Goal: Contribute content: Contribute content

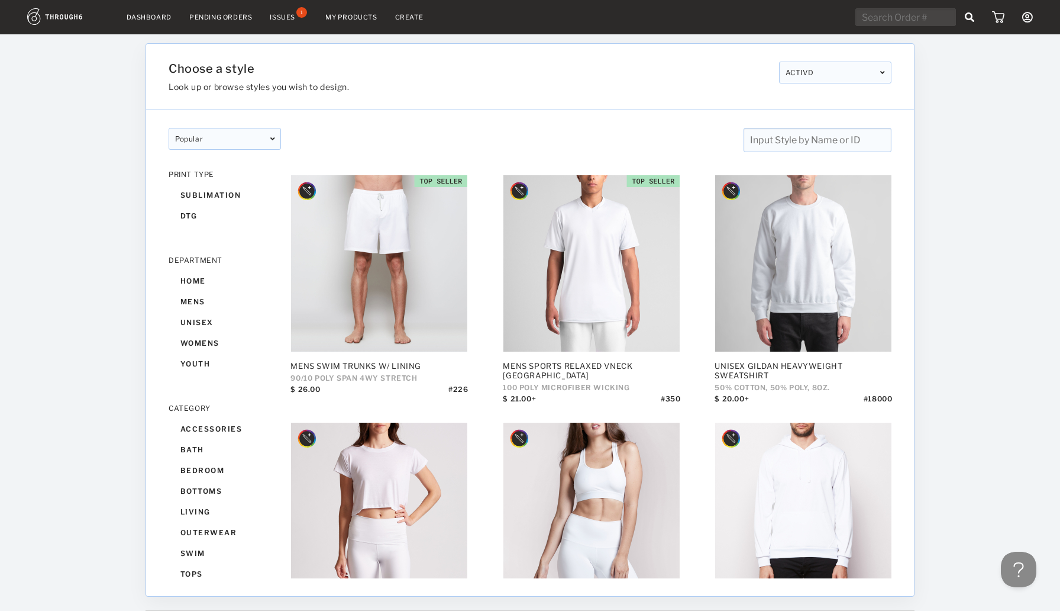
scroll to position [1695, 0]
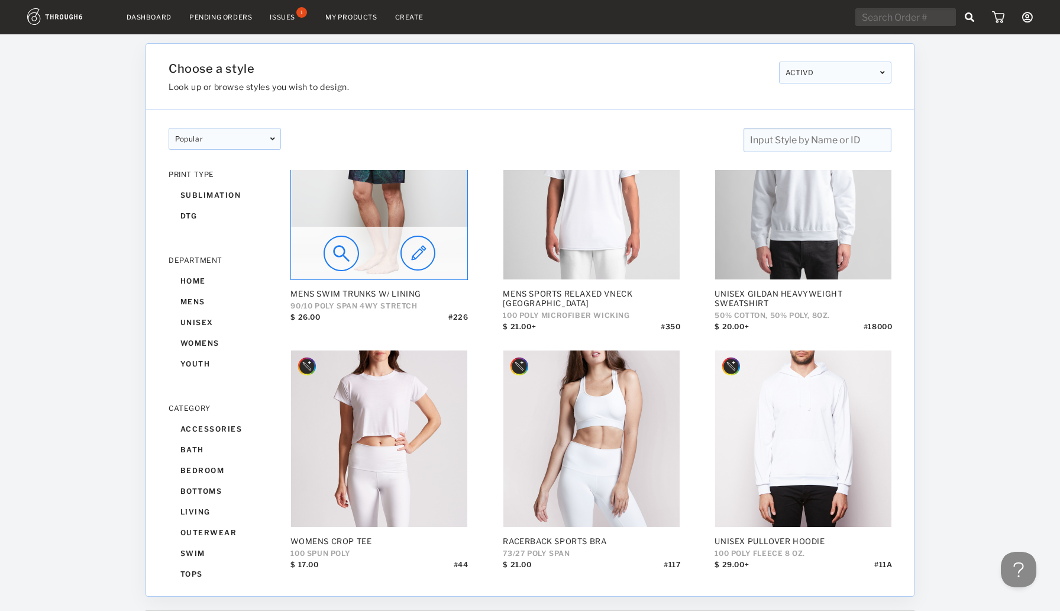
click at [427, 259] on img at bounding box center [418, 252] width 35 height 35
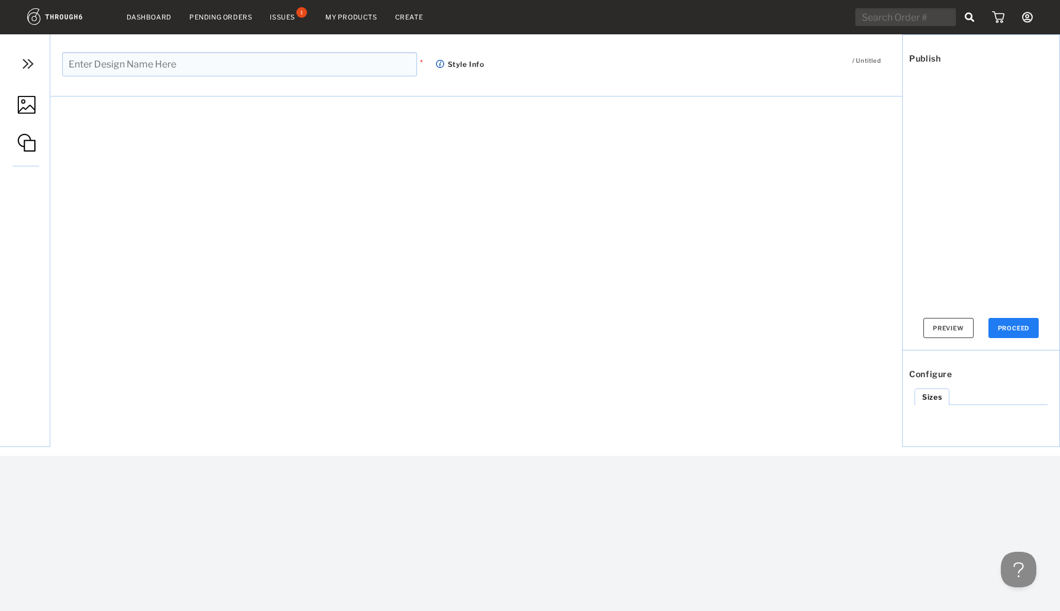
click at [209, 73] on input "text" at bounding box center [239, 64] width 355 height 24
type input "Ballers Season 4"
click at [302, 21] on div "Issues 1" at bounding box center [289, 17] width 38 height 11
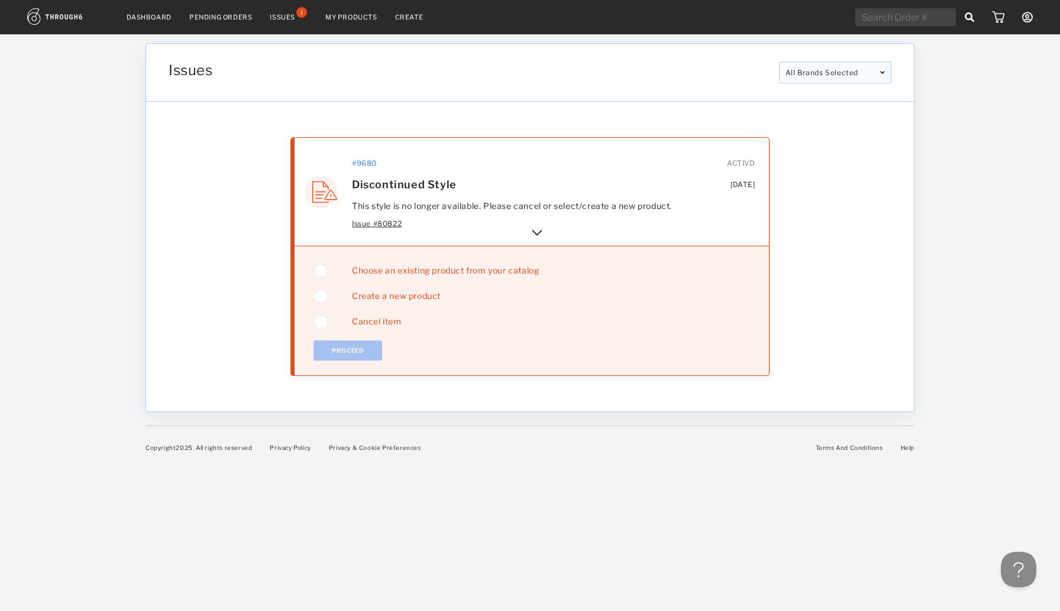
click at [317, 327] on img at bounding box center [321, 322] width 15 height 20
click at [330, 348] on button "Proceed" at bounding box center [348, 350] width 69 height 20
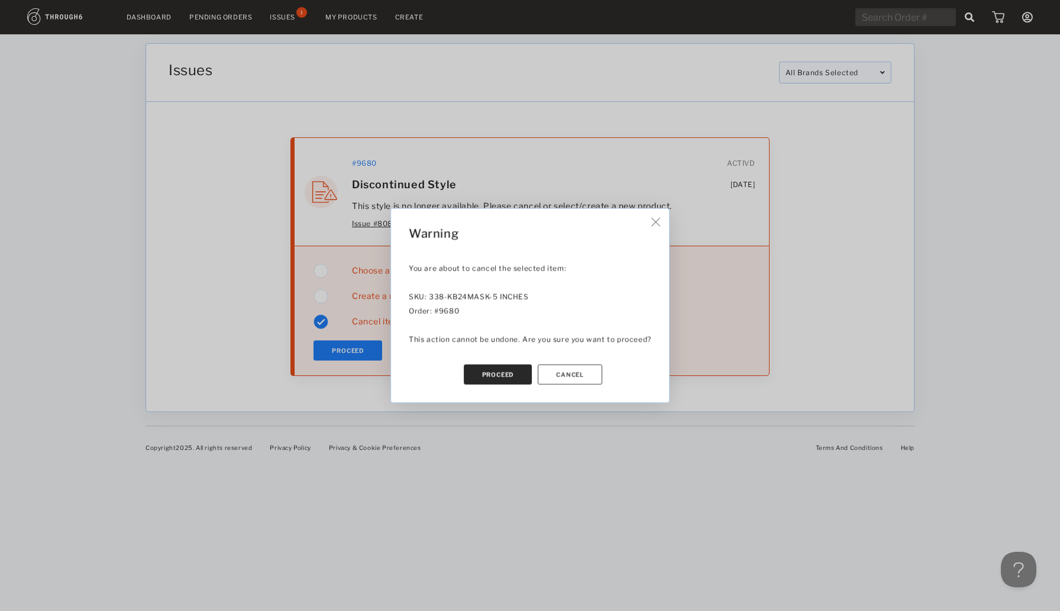
click at [480, 373] on button "Proceed" at bounding box center [498, 374] width 69 height 20
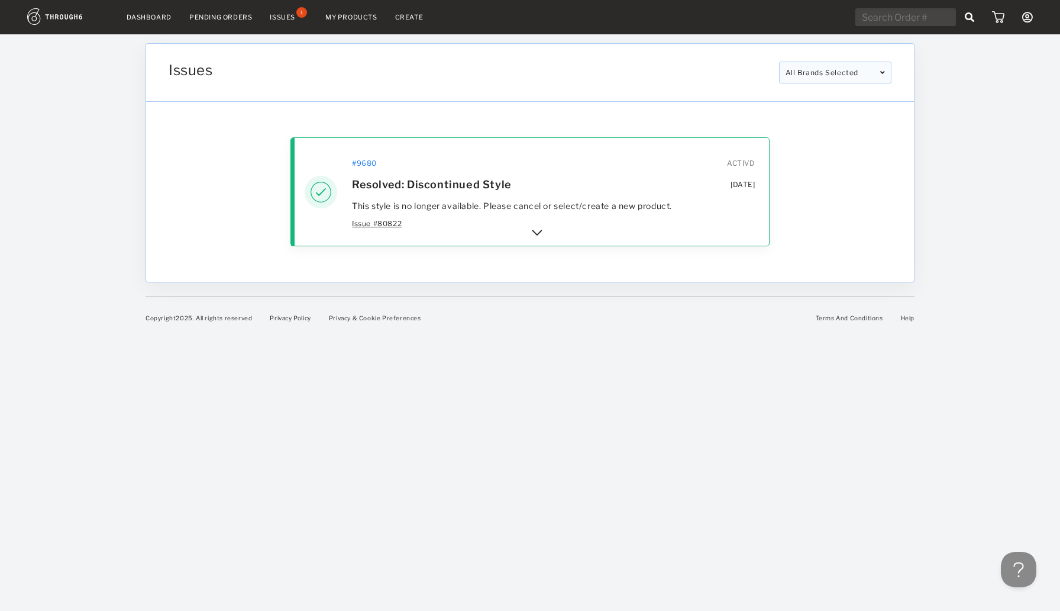
click at [279, 19] on div "Issues" at bounding box center [282, 17] width 25 height 8
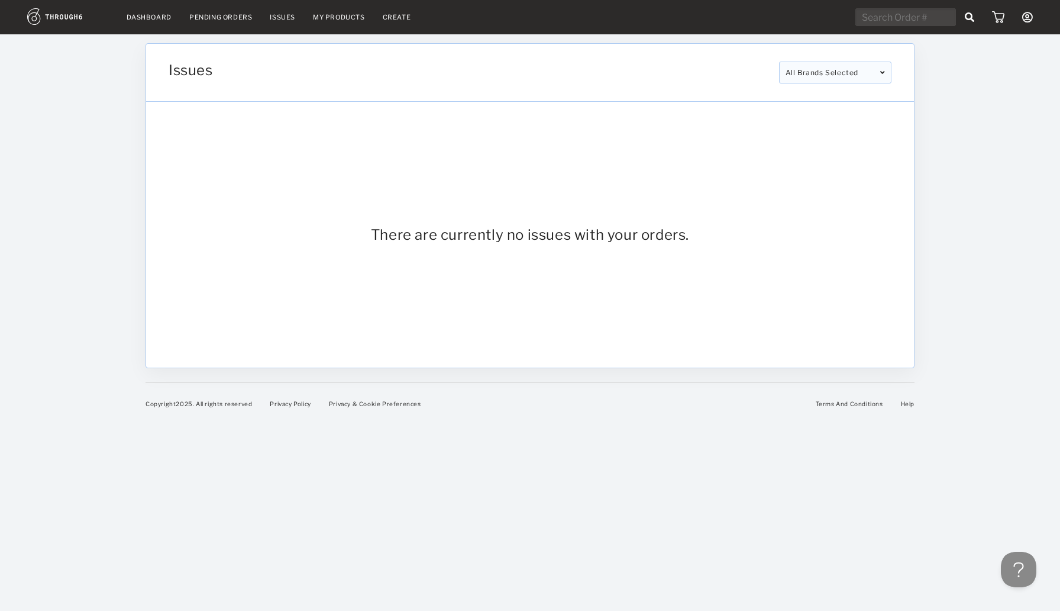
click at [145, 25] on nav "Dashboard Pending Orders Issues My Products Create My Account Brands Create New…" at bounding box center [530, 17] width 1006 height 18
click at [145, 21] on nav "Dashboard Pending Orders Issues My Products Create My Account Brands Create New…" at bounding box center [530, 17] width 1006 height 18
click at [145, 17] on link "Dashboard" at bounding box center [149, 17] width 45 height 8
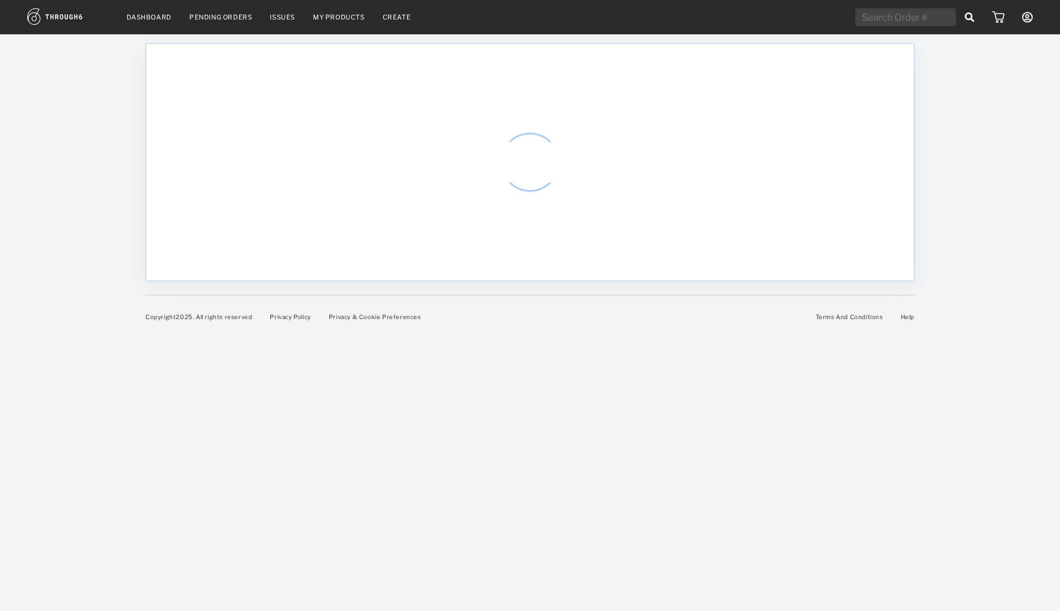
select select "8"
select select "2025"
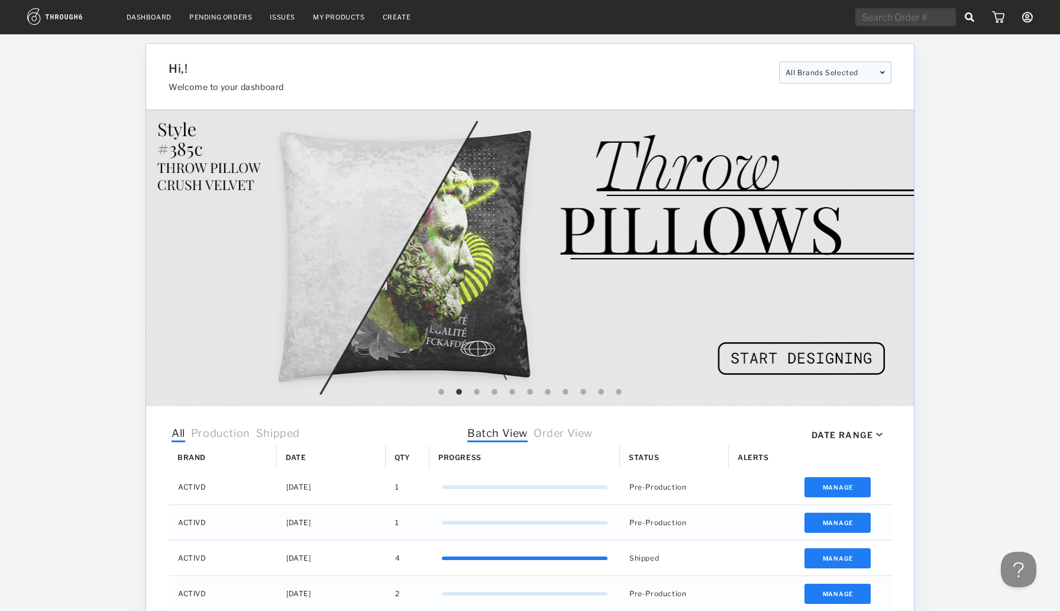
click at [337, 15] on link "My Products" at bounding box center [339, 17] width 52 height 8
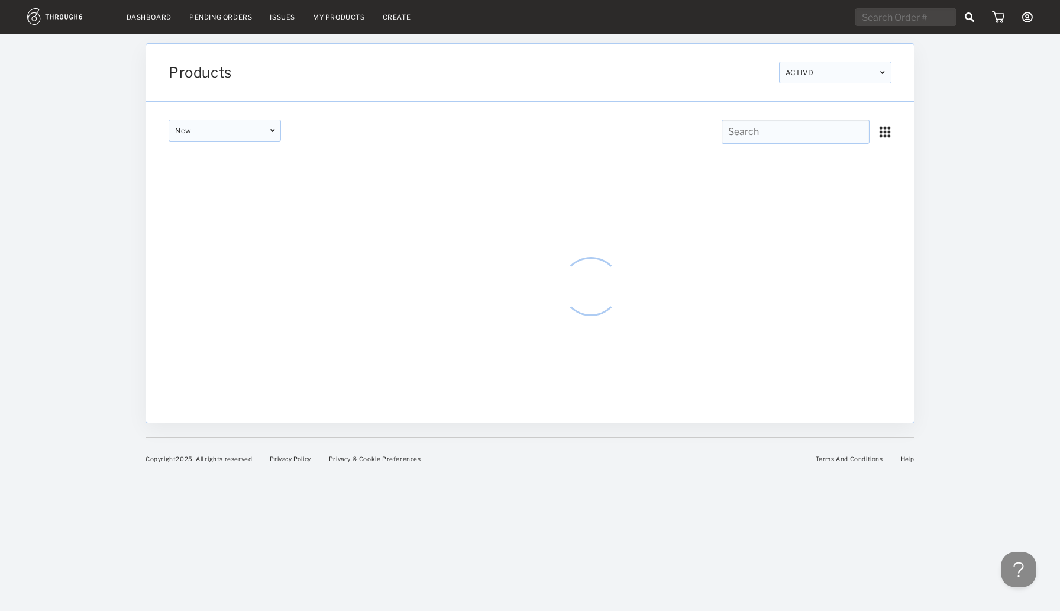
click at [401, 17] on link "Create" at bounding box center [397, 17] width 28 height 8
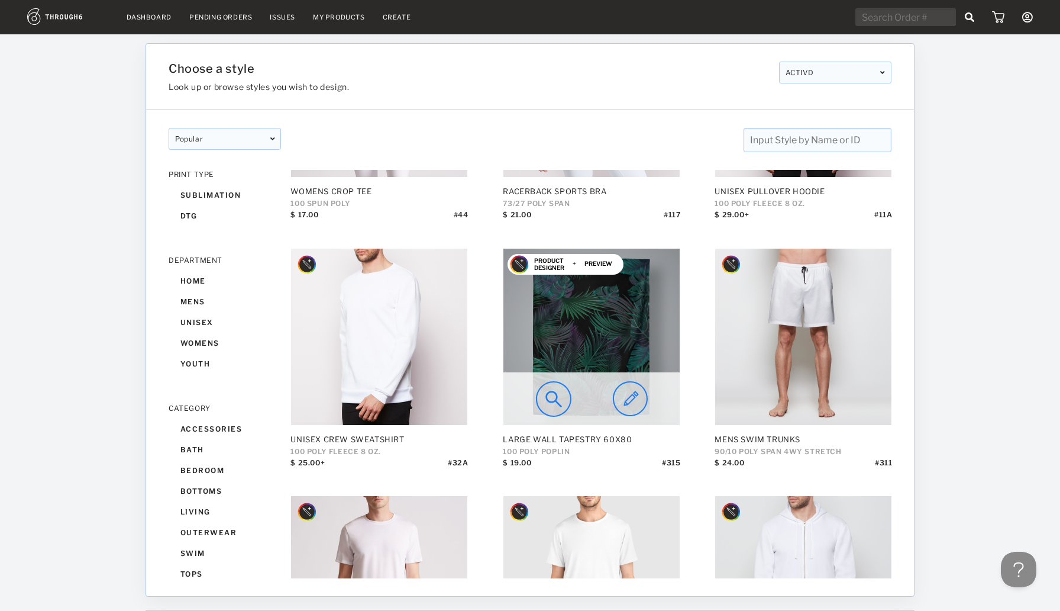
scroll to position [2062, 0]
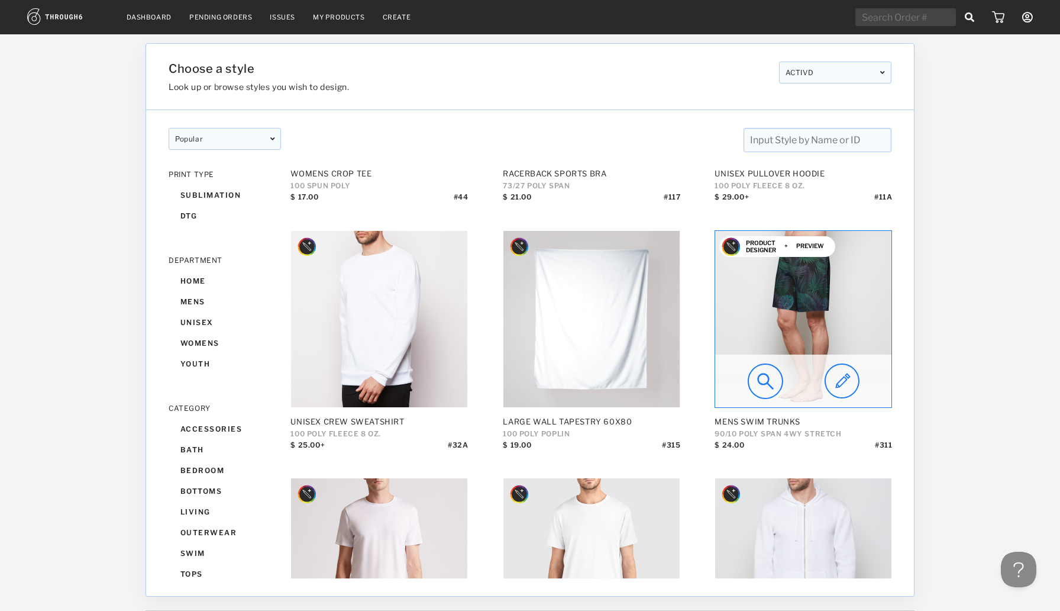
click at [822, 378] on div at bounding box center [803, 380] width 176 height 53
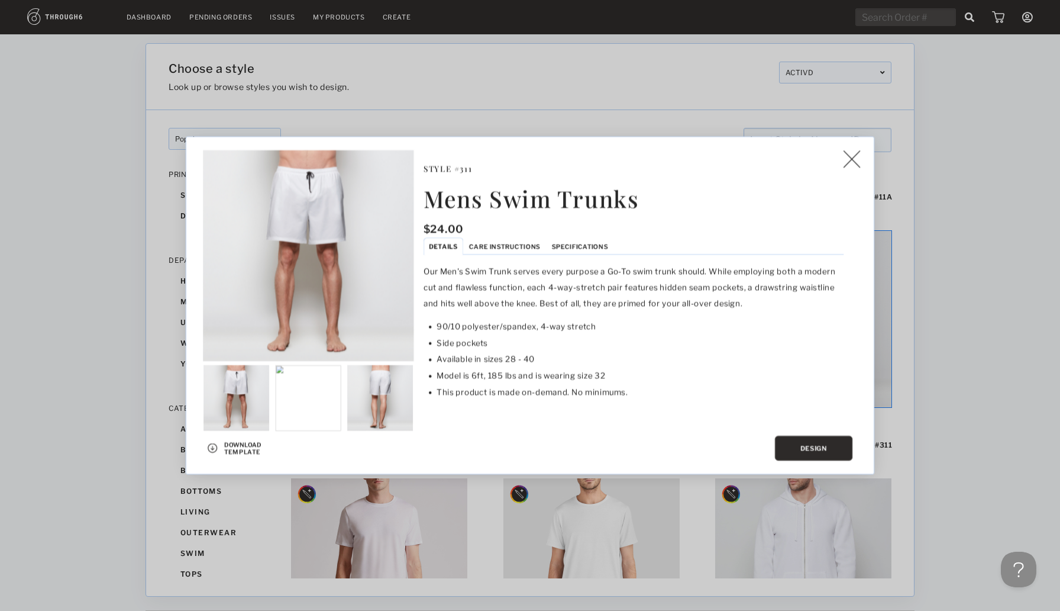
click at [824, 438] on button "Design" at bounding box center [814, 447] width 78 height 25
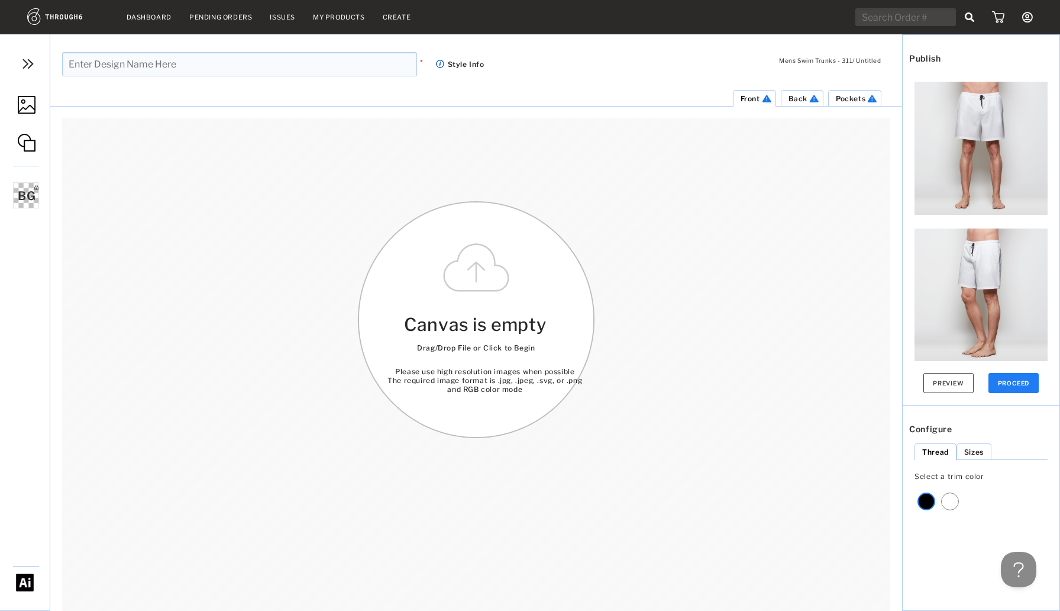
click at [162, 61] on input "text" at bounding box center [239, 64] width 355 height 24
type input "Cloud Season 4"
click at [34, 105] on img at bounding box center [27, 105] width 18 height 18
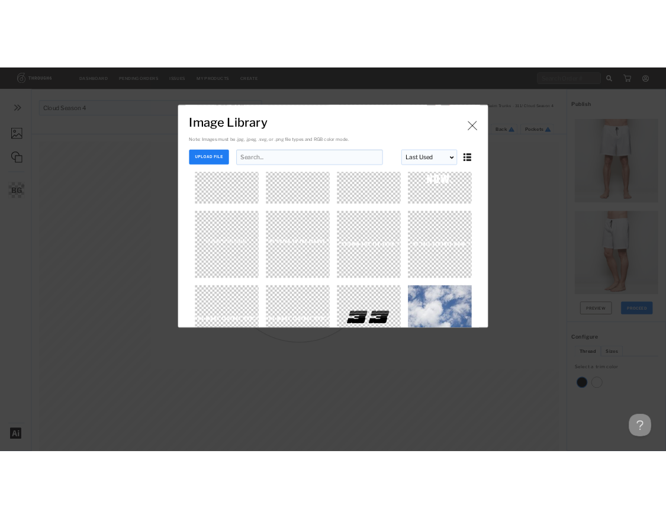
scroll to position [1274, 0]
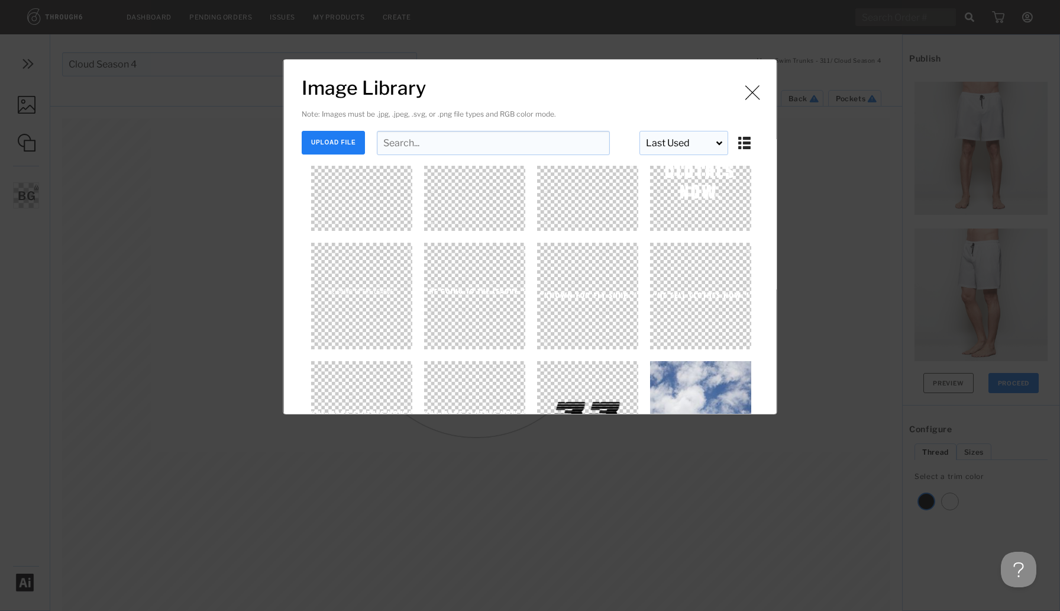
click at [744, 86] on img "Image Library" at bounding box center [753, 92] width 18 height 18
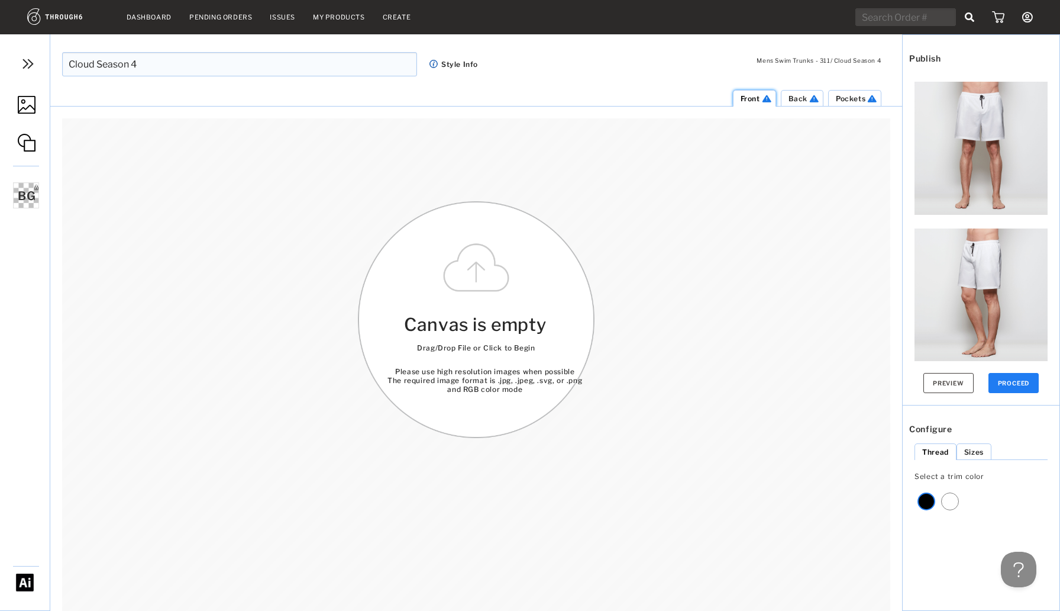
click at [744, 94] on span "Front" at bounding box center [751, 98] width 20 height 9
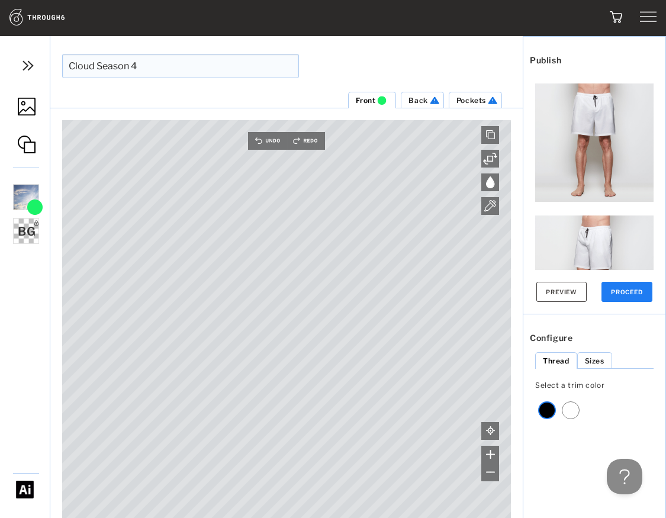
click at [34, 108] on img at bounding box center [27, 107] width 18 height 18
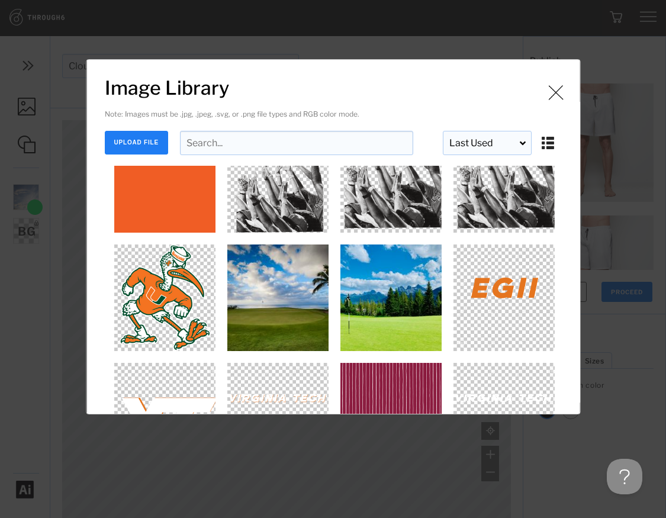
scroll to position [4527, 0]
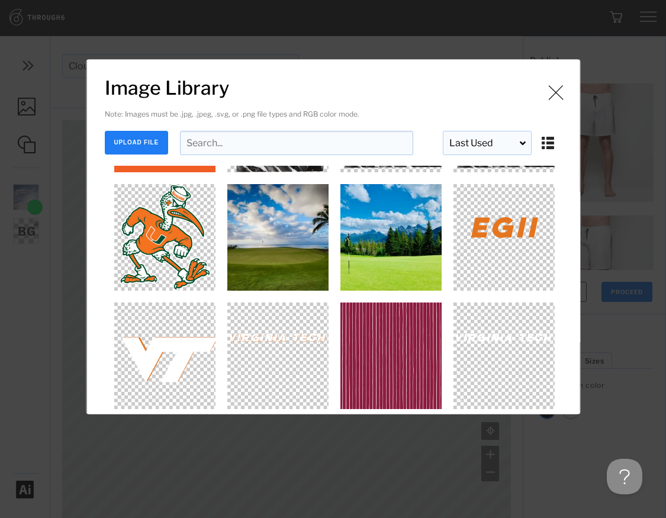
click at [546, 95] on img "Image Library" at bounding box center [555, 92] width 18 height 18
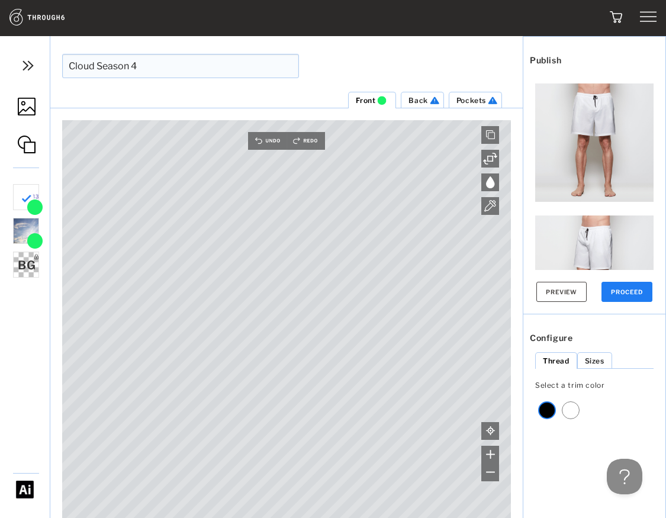
click at [417, 101] on span "Back" at bounding box center [417, 100] width 19 height 9
click at [26, 101] on img at bounding box center [27, 107] width 18 height 18
click at [28, 102] on img at bounding box center [27, 107] width 18 height 18
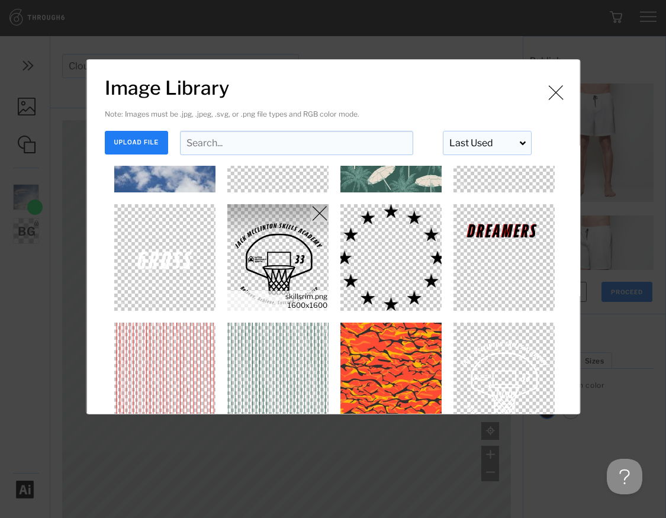
scroll to position [377, 0]
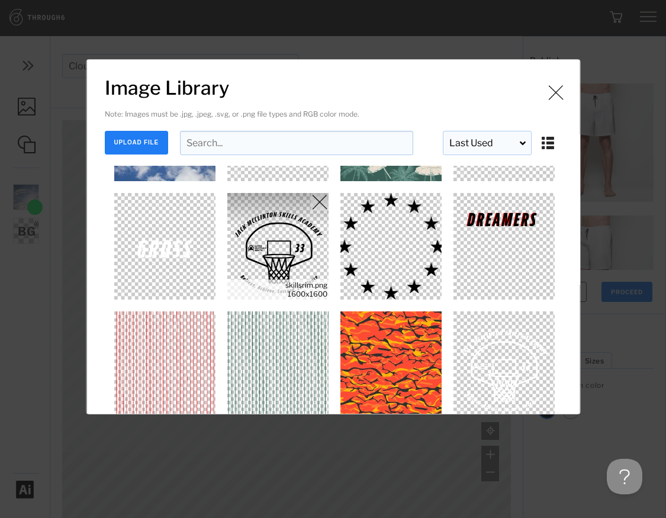
click at [285, 259] on img "Image Library" at bounding box center [277, 246] width 106 height 106
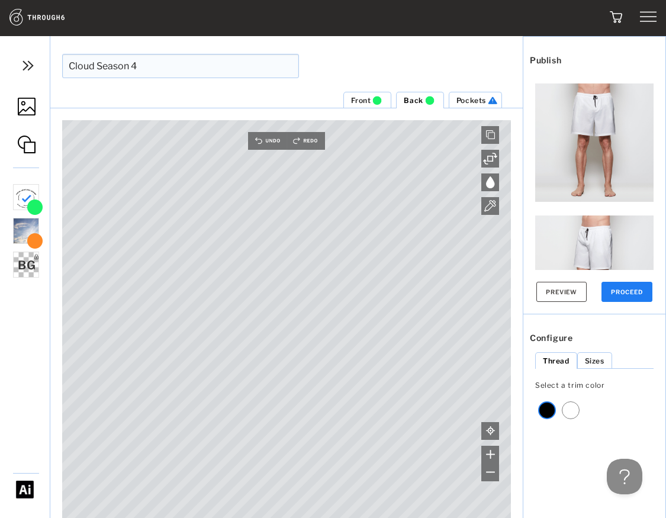
click at [358, 102] on span "Front" at bounding box center [361, 100] width 20 height 9
click at [28, 113] on img at bounding box center [27, 107] width 18 height 18
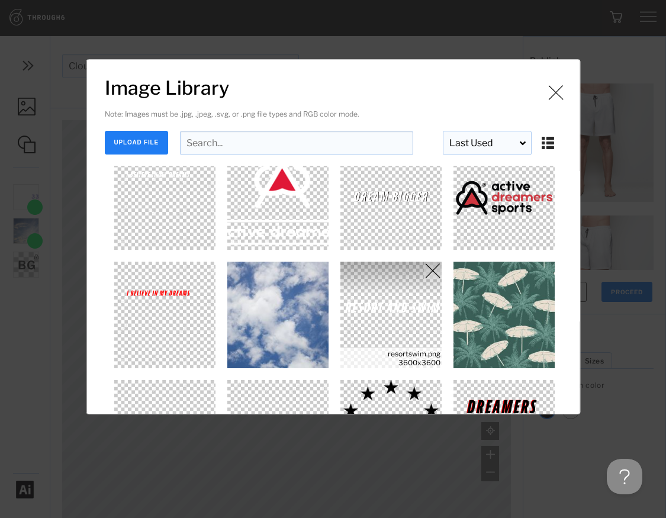
scroll to position [159, 0]
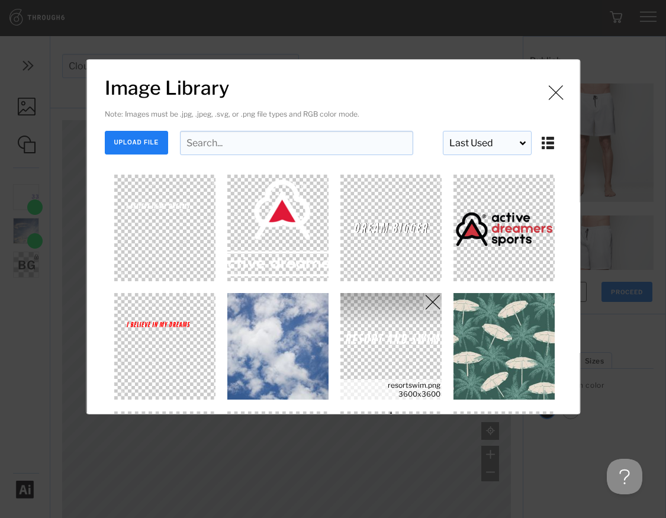
click at [467, 228] on img "Image Library" at bounding box center [503, 228] width 106 height 106
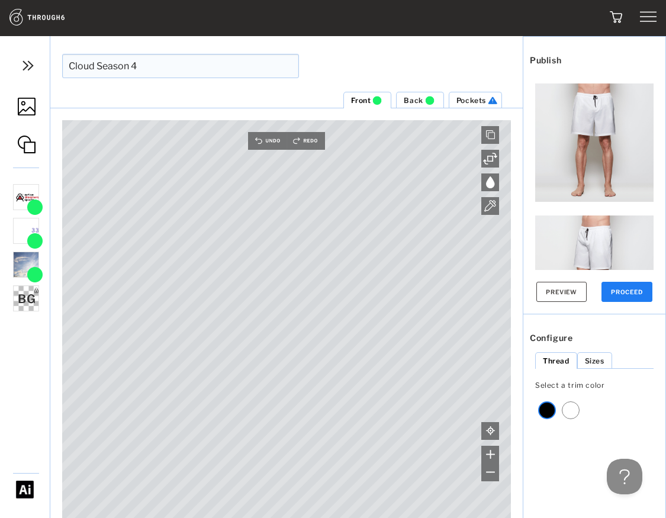
click at [410, 102] on span "Back" at bounding box center [413, 100] width 19 height 9
click at [366, 98] on span "Front" at bounding box center [361, 100] width 20 height 9
click at [423, 96] on img at bounding box center [429, 100] width 13 height 9
click at [567, 283] on button "Preview" at bounding box center [561, 292] width 50 height 20
